Goal: Complete application form

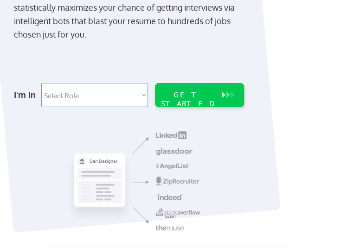
scroll to position [139, 0]
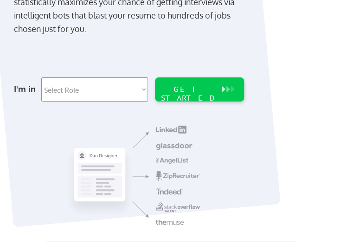
click at [83, 94] on select "Select Role Software Engineering Product Management Customer Success Sales UI/U…" at bounding box center [94, 89] width 107 height 24
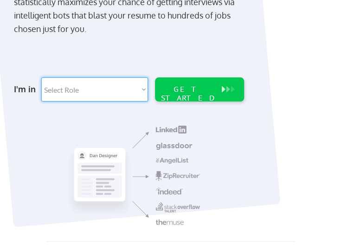
select select ""sales""
click at [41, 77] on select "Select Role Software Engineering Product Management Customer Success Sales UI/U…" at bounding box center [94, 89] width 107 height 24
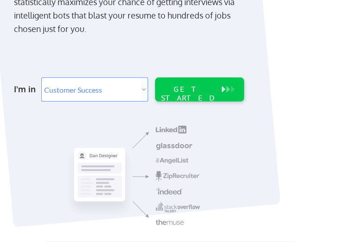
select select ""sales""
click at [199, 85] on div "GET STARTED" at bounding box center [188, 94] width 59 height 18
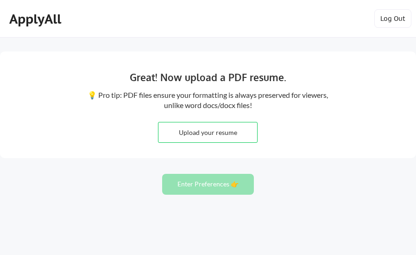
click at [213, 136] on input "file" at bounding box center [208, 132] width 99 height 20
type input "C:\fakepath\Christy_Leung_Resume 072025.pdf"
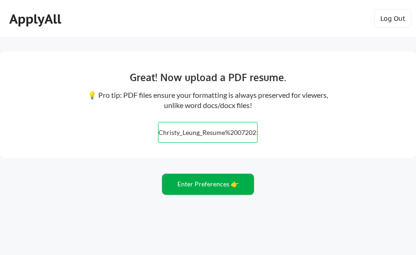
click at [221, 185] on button "Enter Preferences 👉" at bounding box center [208, 184] width 92 height 21
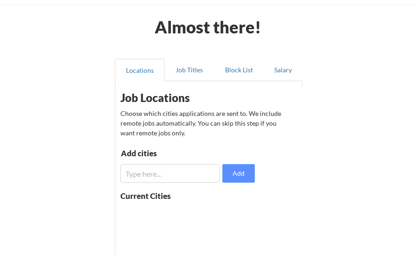
scroll to position [46, 0]
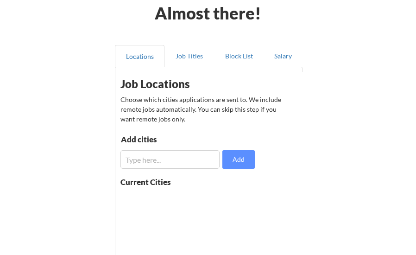
click at [151, 162] on input "input" at bounding box center [170, 159] width 99 height 19
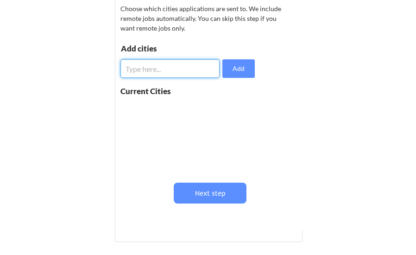
scroll to position [93, 0]
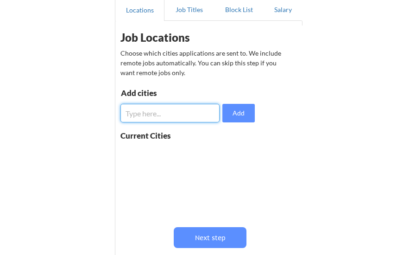
click at [166, 116] on input "input" at bounding box center [170, 113] width 99 height 19
click at [164, 113] on input "input" at bounding box center [170, 113] width 99 height 19
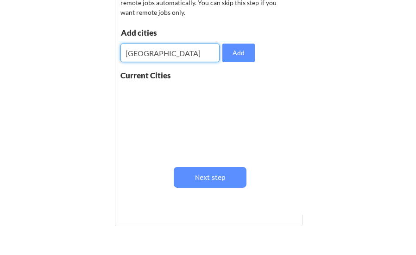
scroll to position [139, 0]
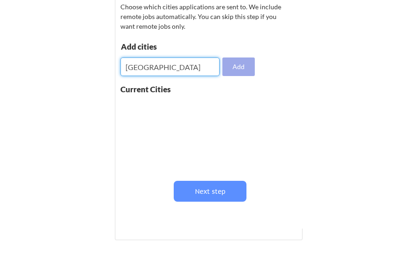
type input "Shrewsbury"
click at [244, 67] on button "Add" at bounding box center [239, 66] width 32 height 19
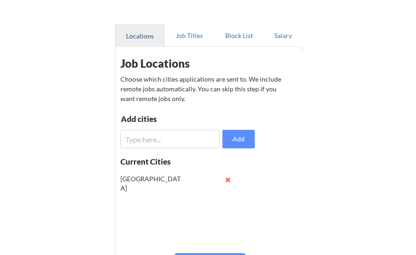
scroll to position [93, 0]
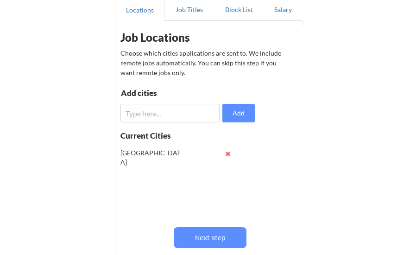
click at [229, 155] on button at bounding box center [227, 153] width 7 height 7
click at [160, 116] on input "input" at bounding box center [170, 113] width 99 height 19
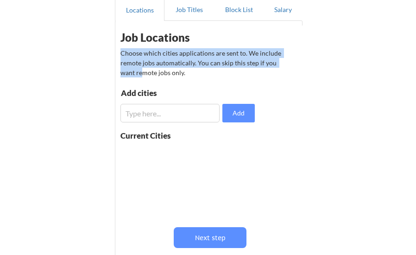
drag, startPoint x: 120, startPoint y: 53, endPoint x: 126, endPoint y: 70, distance: 17.2
click at [126, 70] on div "Choose which cities applications are sent to. We include remote jobs automatica…" at bounding box center [207, 62] width 172 height 29
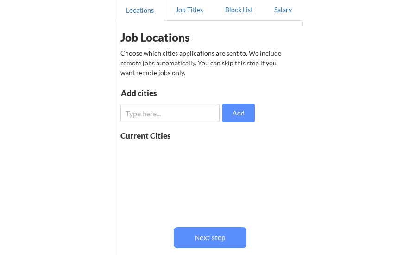
click at [179, 118] on input "input" at bounding box center [170, 113] width 99 height 19
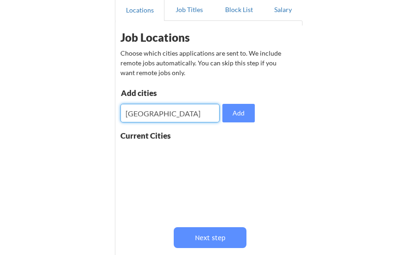
type input "Shrewsbury"
click at [128, 141] on div "Current Cities" at bounding box center [149, 137] width 57 height 11
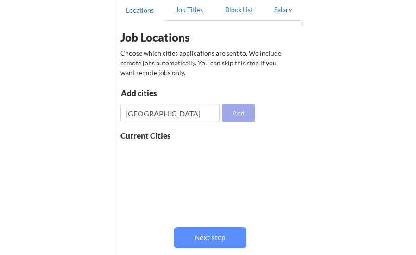
click at [234, 104] on button "Add" at bounding box center [239, 113] width 32 height 19
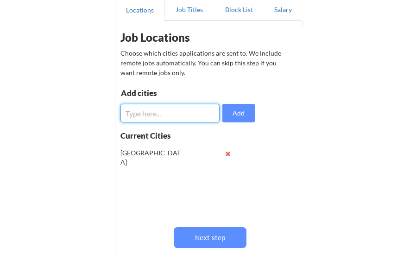
click at [150, 115] on input "input" at bounding box center [170, 113] width 99 height 19
type input "Boston"
click at [245, 117] on button "Add" at bounding box center [239, 113] width 32 height 19
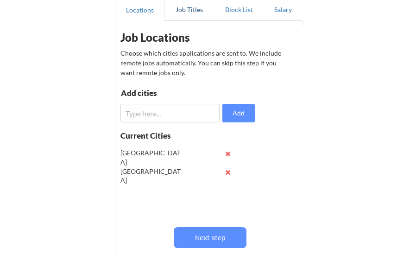
click at [190, 9] on button "Job Titles" at bounding box center [190, 10] width 50 height 22
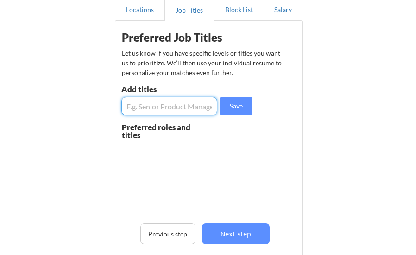
click at [154, 104] on input "input" at bounding box center [169, 106] width 96 height 19
click at [167, 105] on input "input" at bounding box center [169, 106] width 96 height 19
drag, startPoint x: 155, startPoint y: 105, endPoint x: 83, endPoint y: 105, distance: 72.3
click at [83, 105] on div "Almost there! Locations Job Titles Block List Salary Preferred Job Titles Let u…" at bounding box center [208, 144] width 416 height 475
type input "Manager"
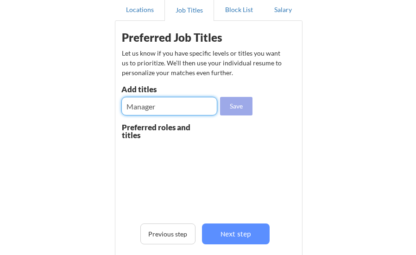
click at [229, 103] on button "Save" at bounding box center [236, 106] width 32 height 19
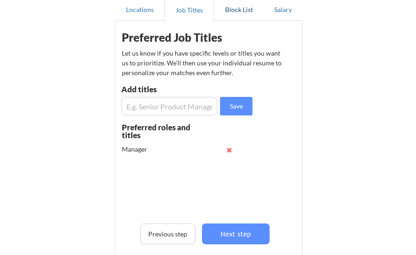
click at [239, 8] on button "Block List" at bounding box center [239, 10] width 50 height 22
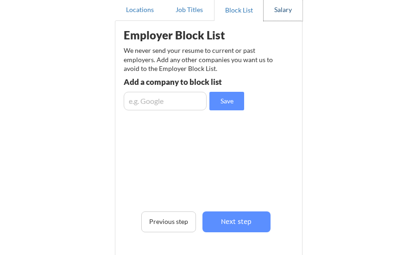
click at [297, 8] on button "Salary" at bounding box center [283, 10] width 39 height 22
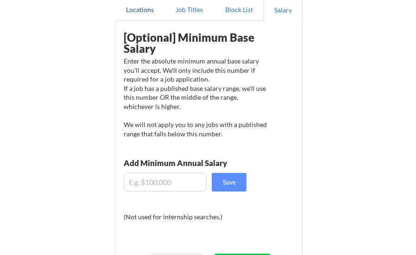
click at [134, 12] on button "Locations" at bounding box center [140, 10] width 50 height 22
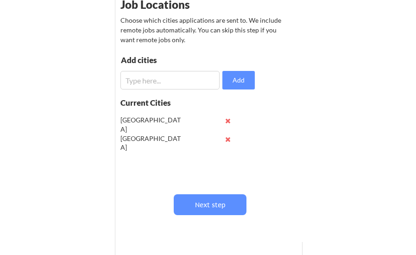
scroll to position [139, 0]
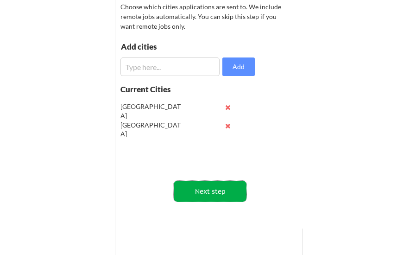
click at [195, 190] on button "Next step" at bounding box center [210, 191] width 73 height 21
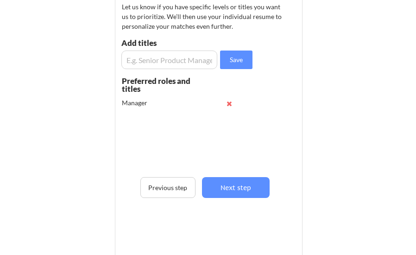
scroll to position [93, 0]
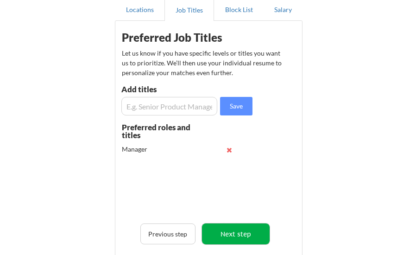
click at [248, 232] on button "Next step" at bounding box center [236, 233] width 68 height 21
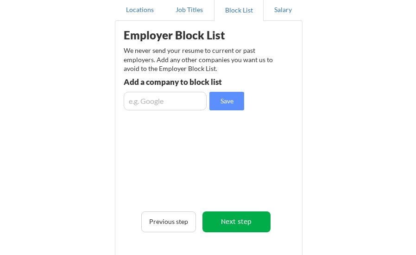
click at [259, 216] on button "Next step" at bounding box center [237, 221] width 68 height 21
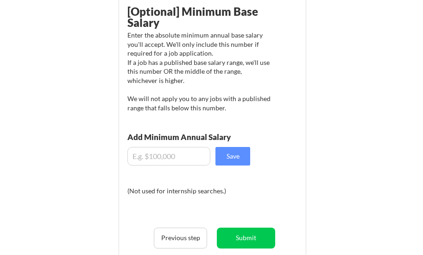
scroll to position [139, 0]
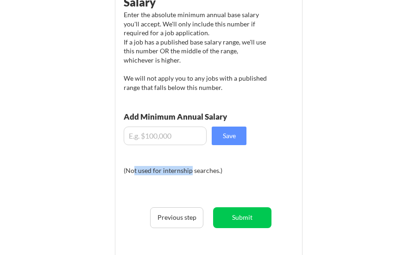
drag, startPoint x: 134, startPoint y: 172, endPoint x: 191, endPoint y: 167, distance: 56.8
click at [191, 167] on div "(Not used for internship searches.)" at bounding box center [187, 170] width 126 height 9
click at [237, 167] on div "(Not used for internship searches.)" at bounding box center [187, 170] width 126 height 9
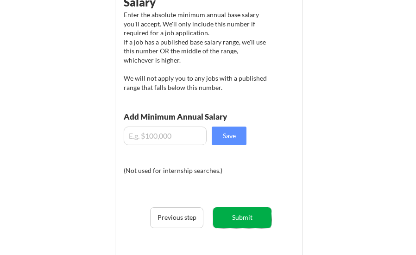
click at [236, 218] on button "Submit" at bounding box center [242, 217] width 58 height 21
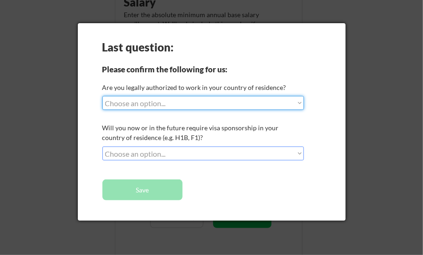
click at [154, 106] on select "Choose an option... Yes, I am a US Citizen Yes, I am a Canadian Citizen Yes, I …" at bounding box center [203, 103] width 202 height 14
select select ""yes__i_am_here_on_a_visa__h1b__opt__etc__""
click at [102, 96] on select "Choose an option... Yes, I am a US Citizen Yes, I am a Canadian Citizen Yes, I …" at bounding box center [203, 103] width 202 height 14
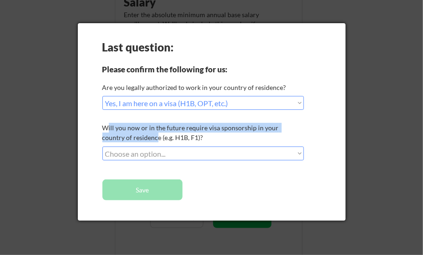
drag, startPoint x: 106, startPoint y: 128, endPoint x: 134, endPoint y: 134, distance: 28.8
click at [134, 134] on div "Will you now or in the future require visa sponsorship in your country of resid…" at bounding box center [201, 132] width 199 height 19
click at [161, 153] on select "Choose an option... No, I will not need sponsorship Yes, I will need sponsorship" at bounding box center [203, 154] width 202 height 14
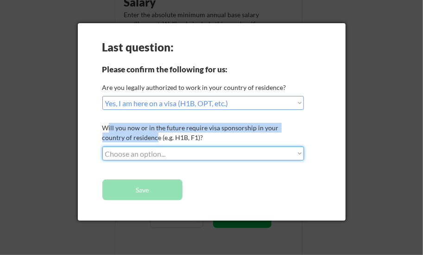
select select ""yes__i_will_need_sponsorship""
click at [102, 147] on select "Choose an option... No, I will not need sponsorship Yes, I will need sponsorship" at bounding box center [203, 154] width 202 height 14
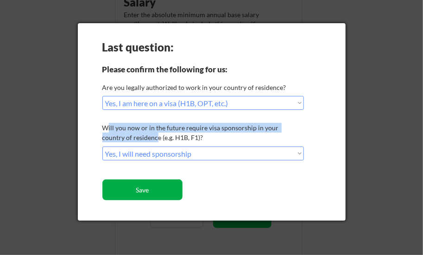
click at [158, 190] on button "Save" at bounding box center [142, 189] width 80 height 21
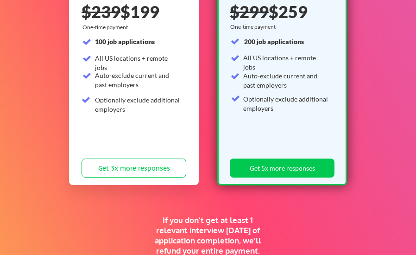
scroll to position [185, 0]
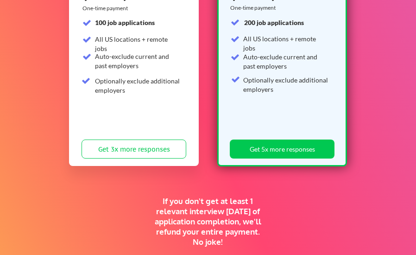
drag, startPoint x: 199, startPoint y: 205, endPoint x: 255, endPoint y: 237, distance: 64.2
click at [255, 237] on div "If you don't get at least 1 relevant interview [DATE] of application completion…" at bounding box center [208, 221] width 115 height 51
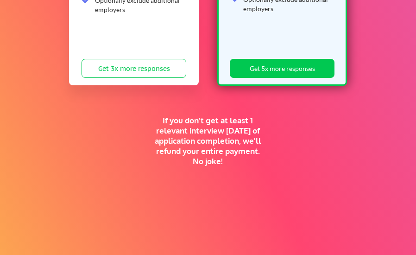
scroll to position [278, 0]
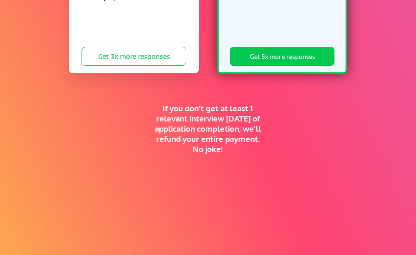
click at [294, 134] on div "Supercharge your job search for the price of a fancy dinner. SUN SZN SALE 🕶️ St…" at bounding box center [208, 33] width 416 height 548
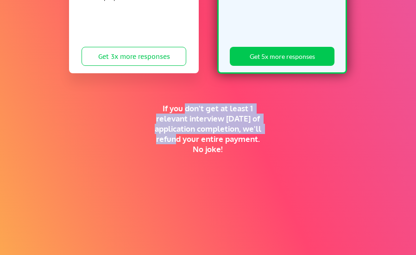
drag, startPoint x: 187, startPoint y: 109, endPoint x: 215, endPoint y: 136, distance: 38.4
click at [212, 135] on div "If you don't get at least 1 relevant interview [DATE] of application completion…" at bounding box center [208, 128] width 115 height 51
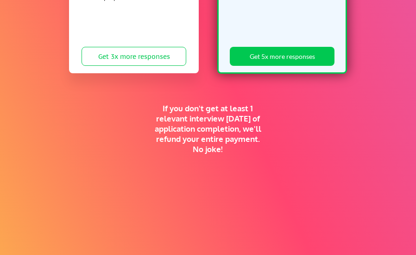
click at [334, 153] on div "Supercharge your job search for the price of a fancy dinner. SUN SZN SALE 🕶️ St…" at bounding box center [208, 33] width 416 height 548
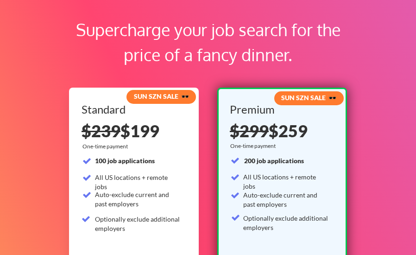
scroll to position [0, 0]
